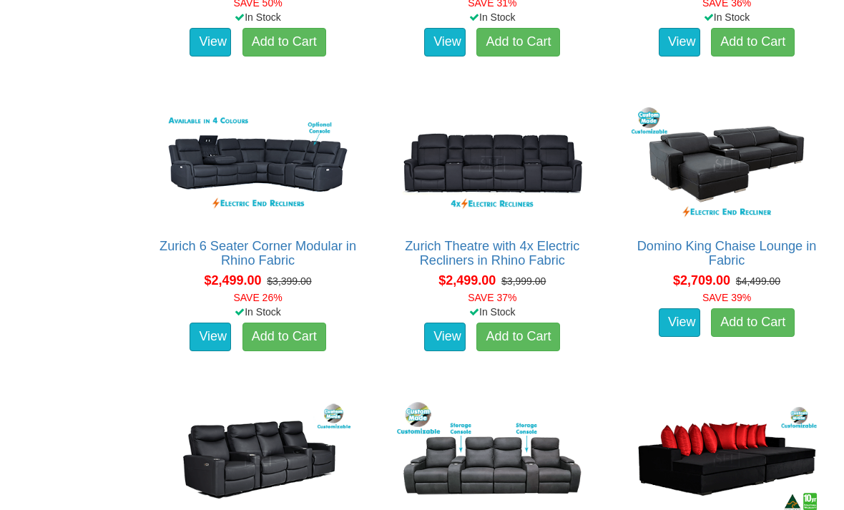
scroll to position [1475, 0]
click at [439, 351] on link "View" at bounding box center [444, 337] width 41 height 29
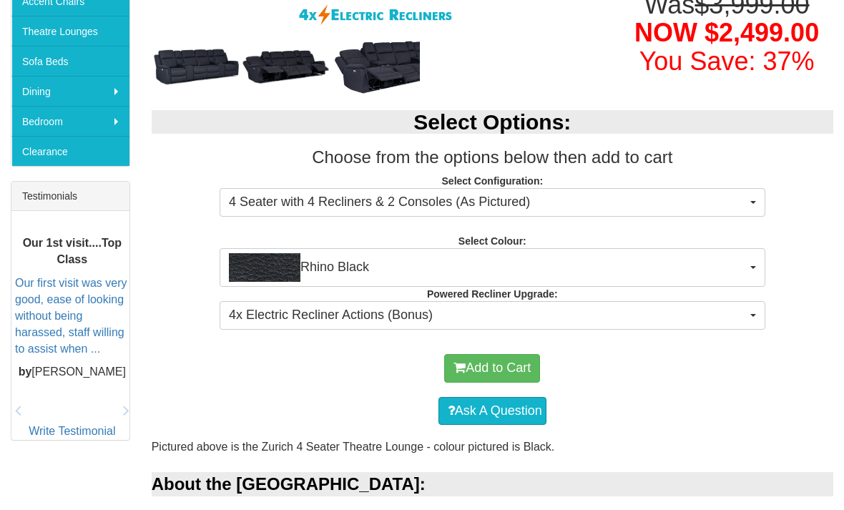
scroll to position [446, 0]
click at [759, 315] on button "4x Electric Recliner Actions (Bonus)" at bounding box center [493, 315] width 546 height 29
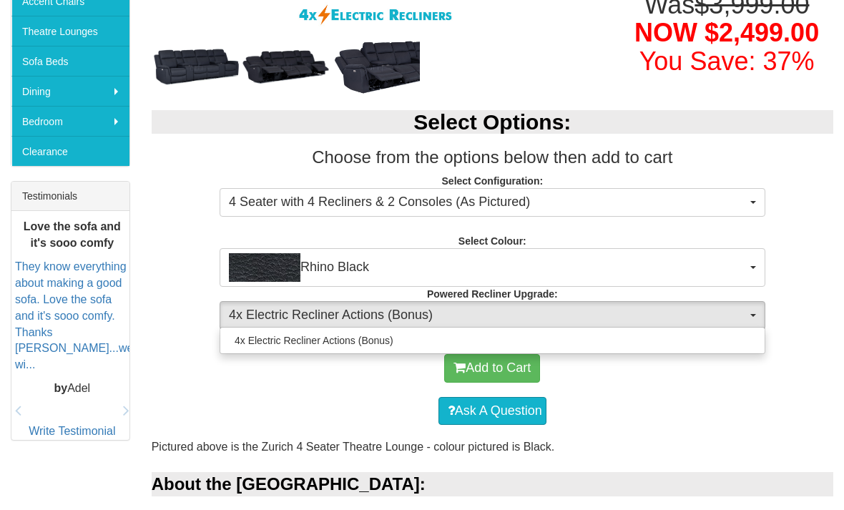
click at [734, 320] on div at bounding box center [422, 255] width 844 height 510
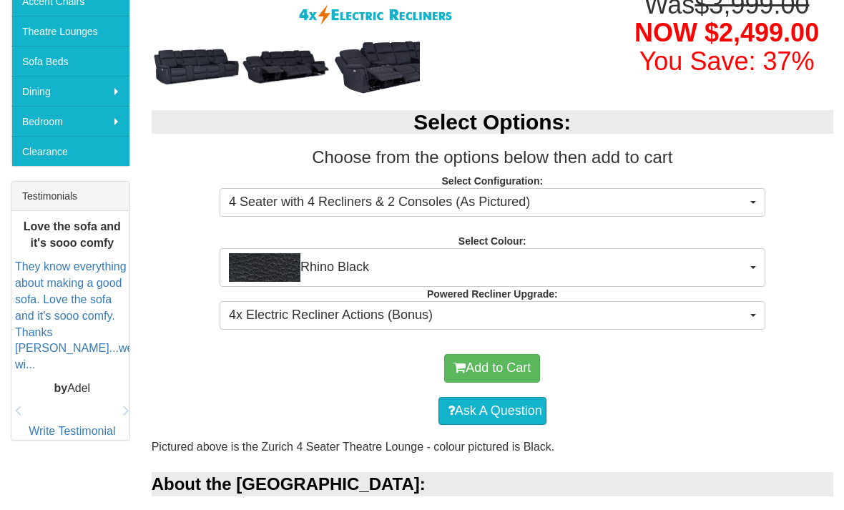
click at [754, 309] on button "4x Electric Recliner Actions (Bonus)" at bounding box center [493, 315] width 546 height 29
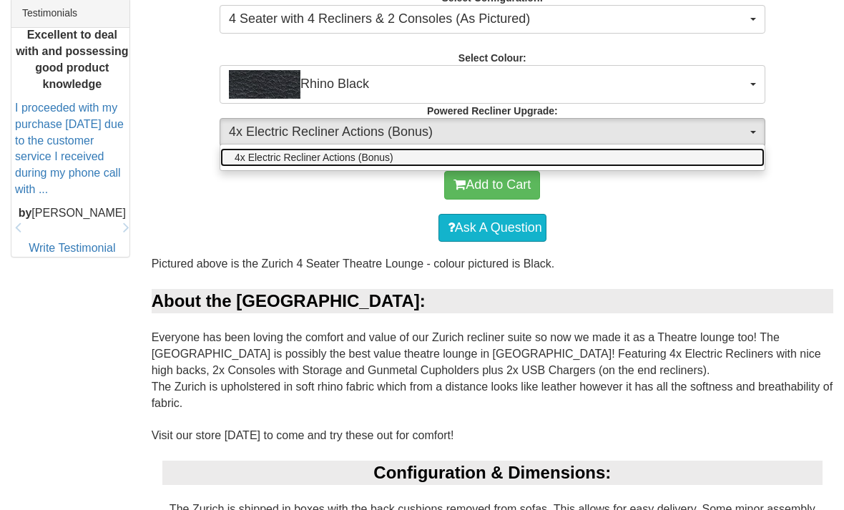
scroll to position [628, 0]
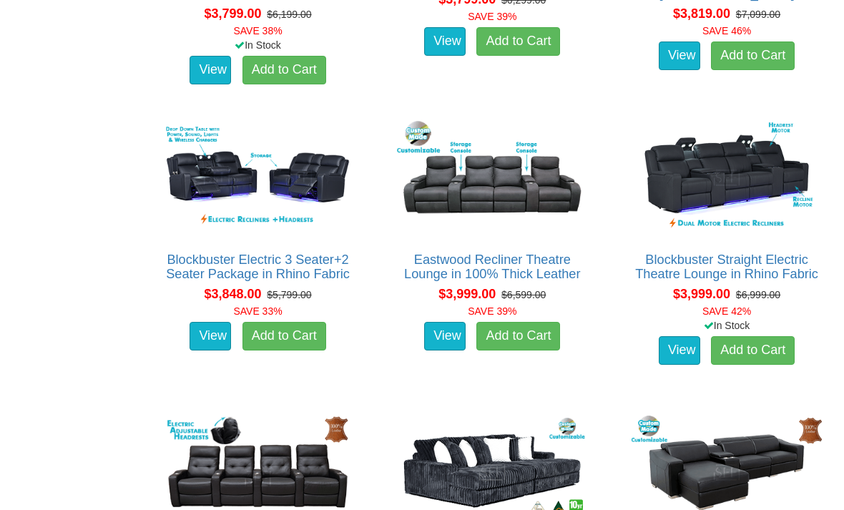
scroll to position [3228, 0]
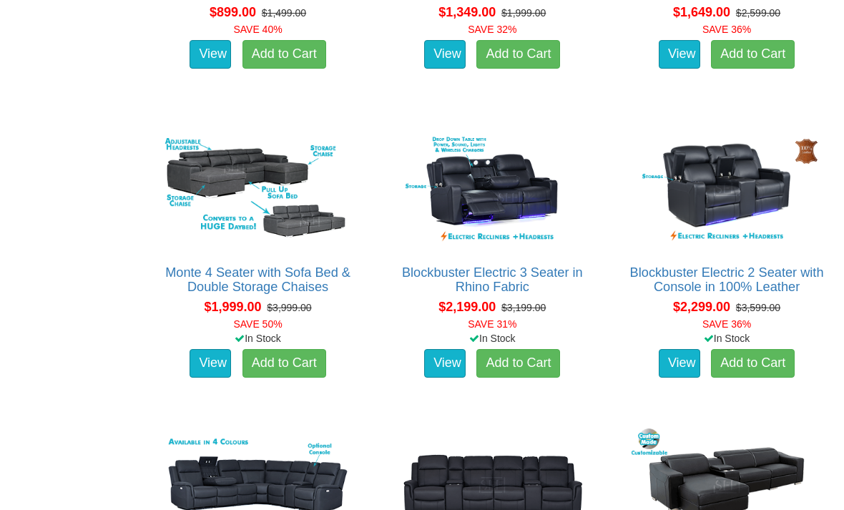
scroll to position [1136, 0]
